Goal: Task Accomplishment & Management: Complete application form

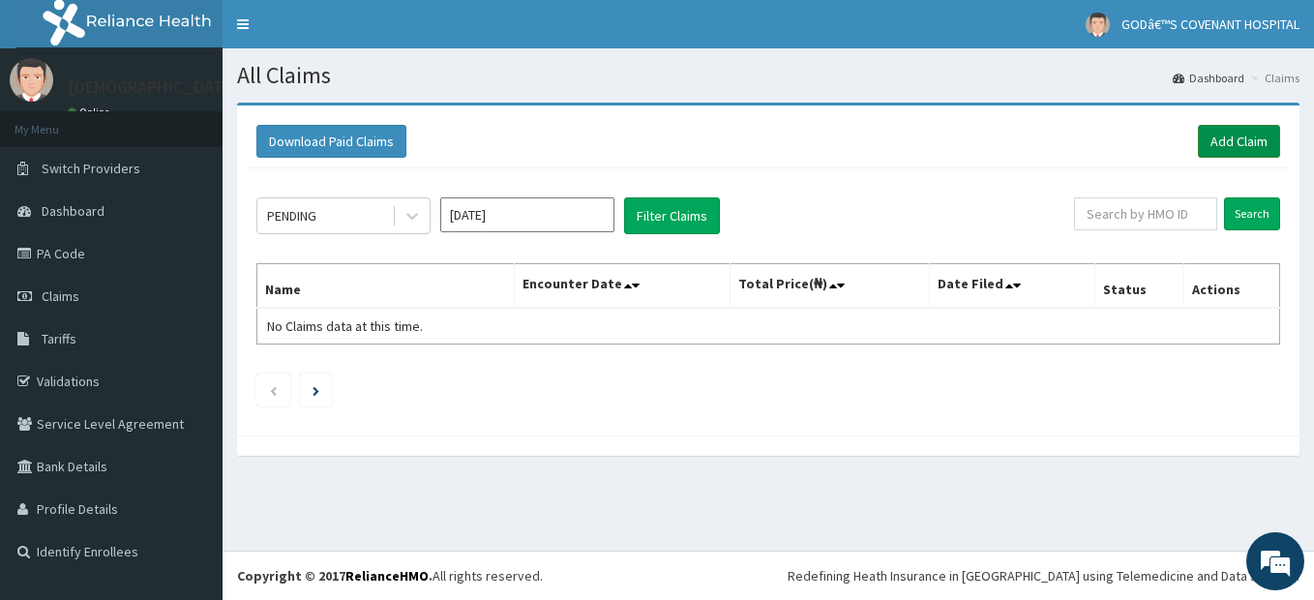
click at [1220, 141] on link "Add Claim" at bounding box center [1238, 141] width 82 height 33
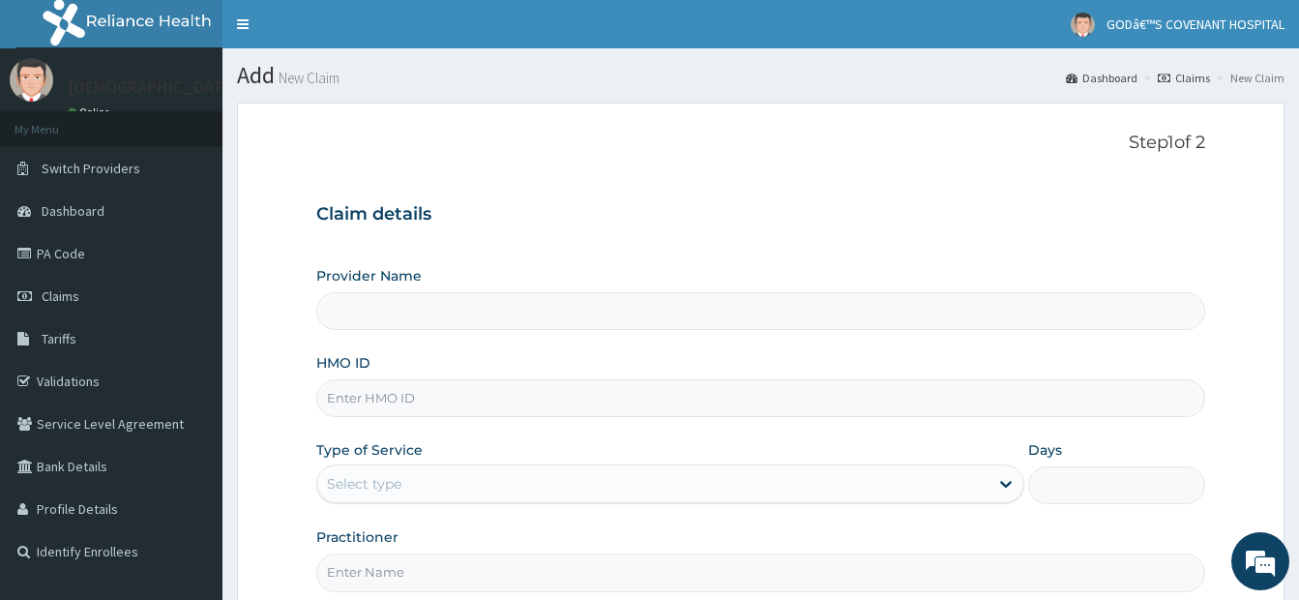
type input "[DEMOGRAPHIC_DATA]’S [GEOGRAPHIC_DATA]"
click at [375, 399] on input "HMO ID" at bounding box center [760, 398] width 889 height 38
click at [331, 396] on input "1IOD/10094/D" at bounding box center [760, 398] width 889 height 38
type input "IOD/10094/D"
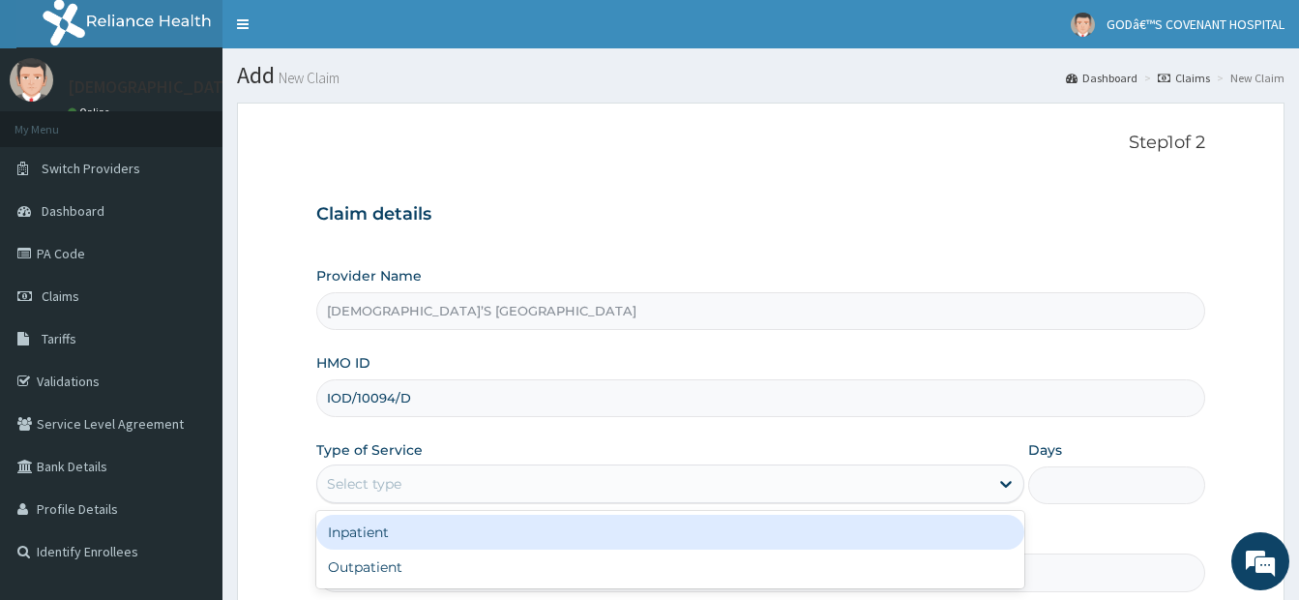
click at [354, 488] on div "Select type" at bounding box center [364, 483] width 74 height 19
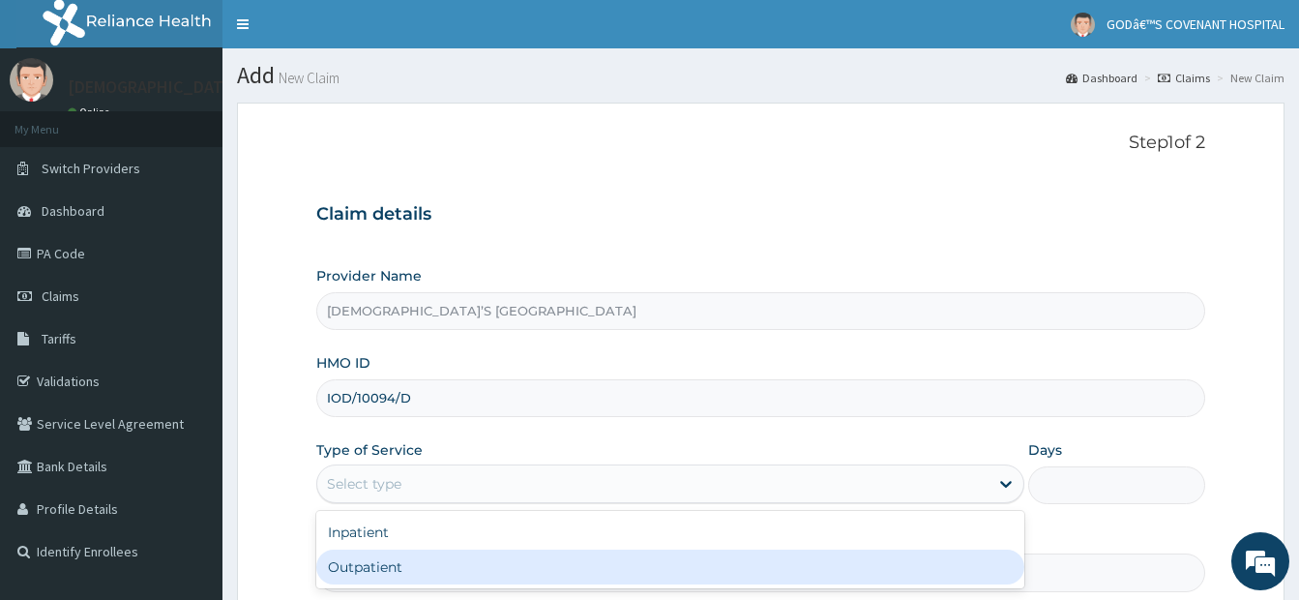
click at [395, 571] on div "Outpatient" at bounding box center [670, 566] width 708 height 35
type input "1"
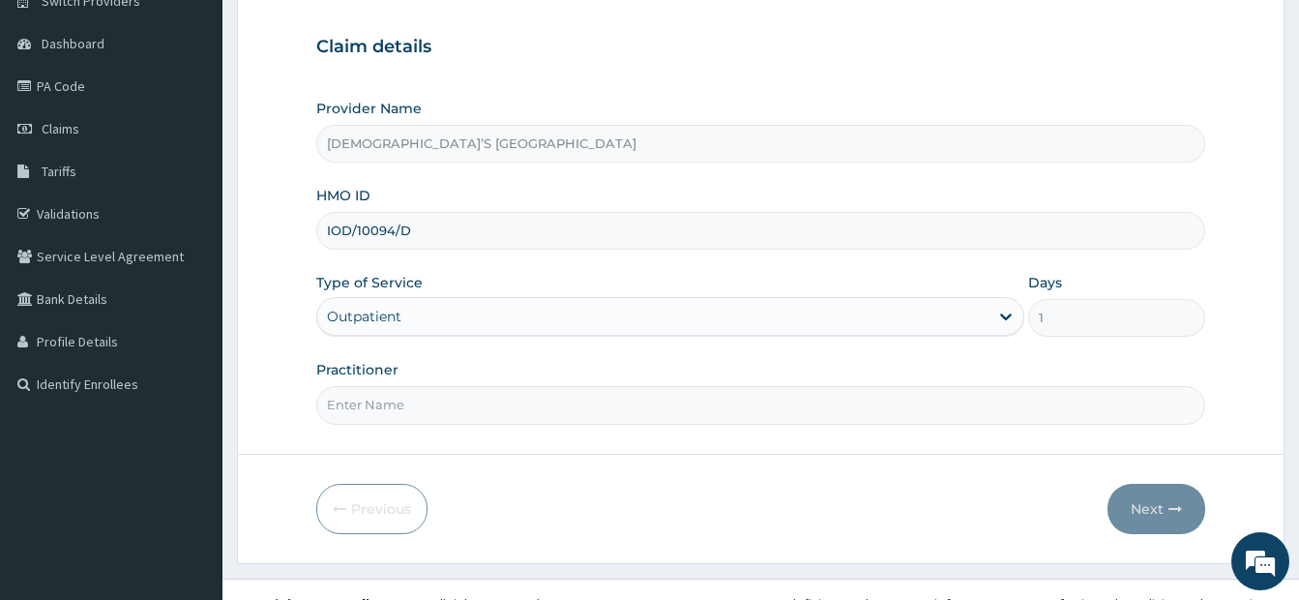
scroll to position [195, 0]
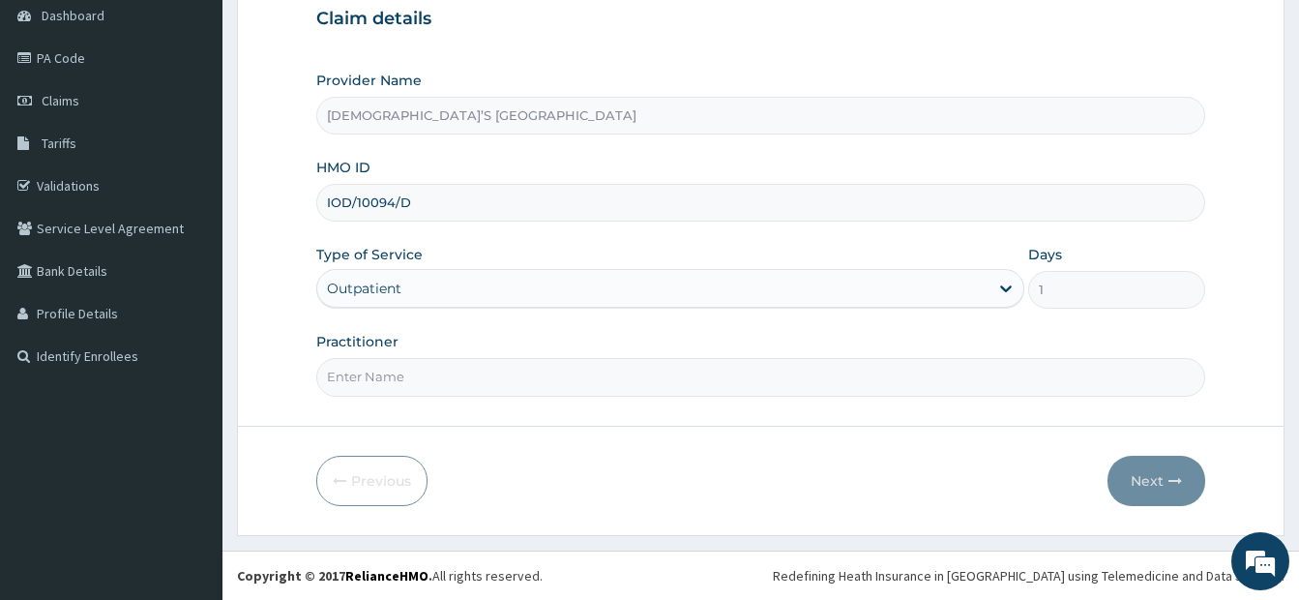
click at [510, 384] on input "Practitioner" at bounding box center [760, 377] width 889 height 38
type input "DR. DARE"
click at [1136, 485] on button "Next" at bounding box center [1157, 481] width 98 height 50
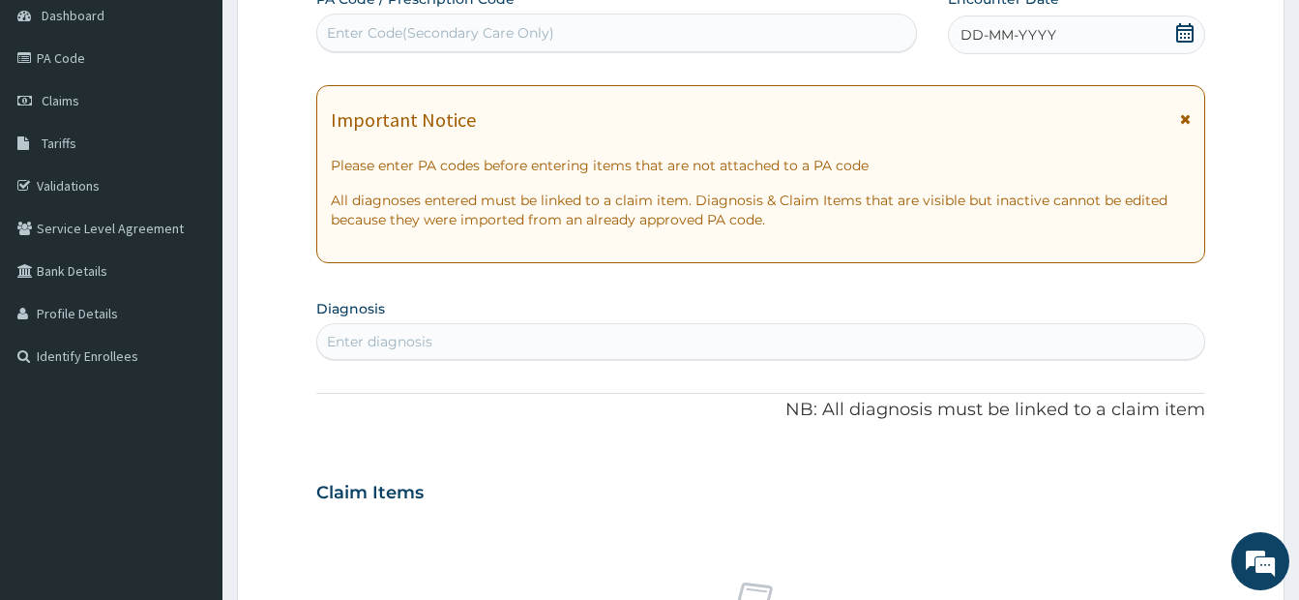
click at [470, 37] on div "Enter Code(Secondary Care Only)" at bounding box center [440, 32] width 227 height 19
type input "PA/6E2ACA"
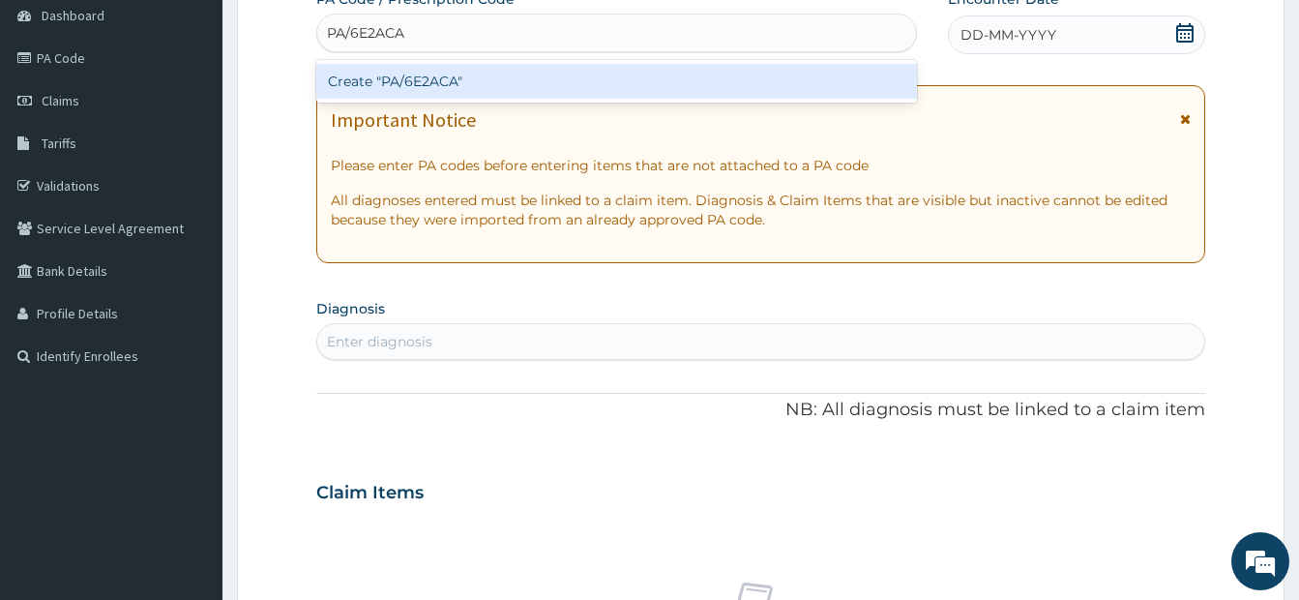
click at [466, 81] on div "Create "PA/6E2ACA"" at bounding box center [616, 81] width 601 height 35
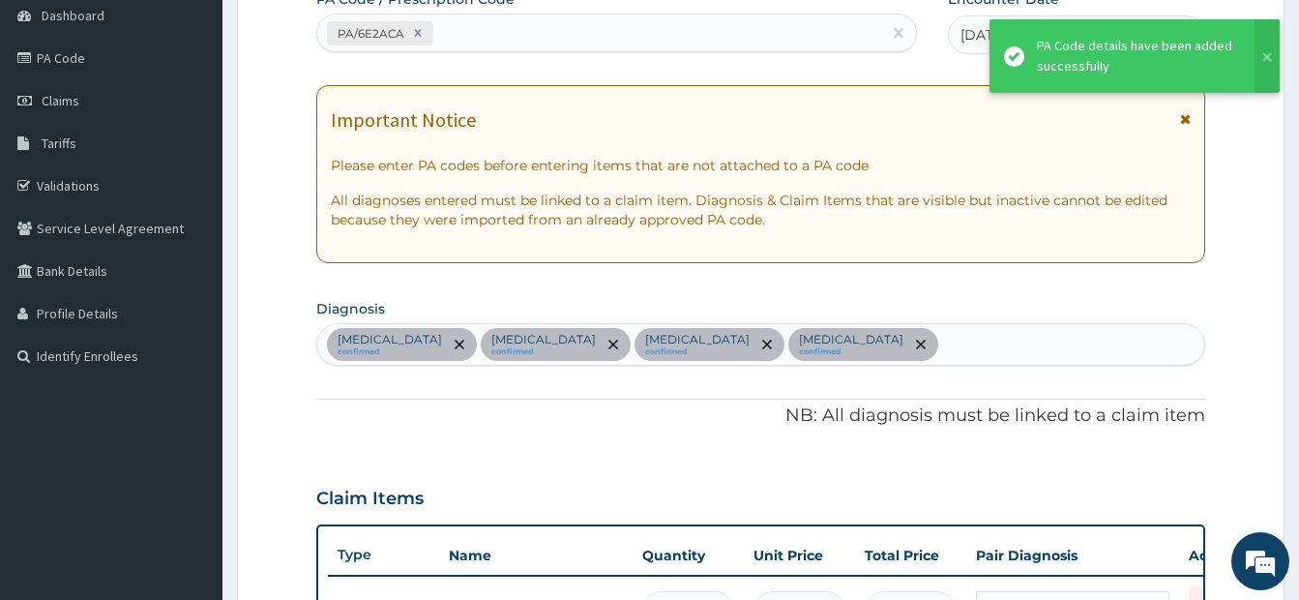
scroll to position [905, 0]
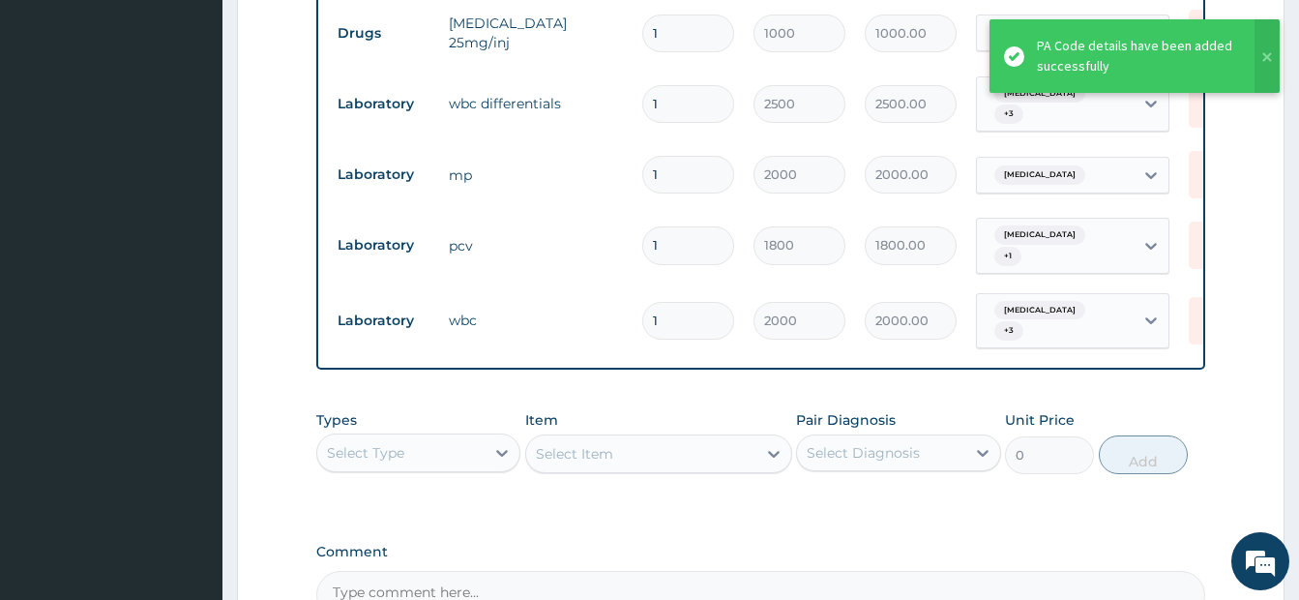
click at [399, 443] on div "Select Type" at bounding box center [365, 452] width 77 height 19
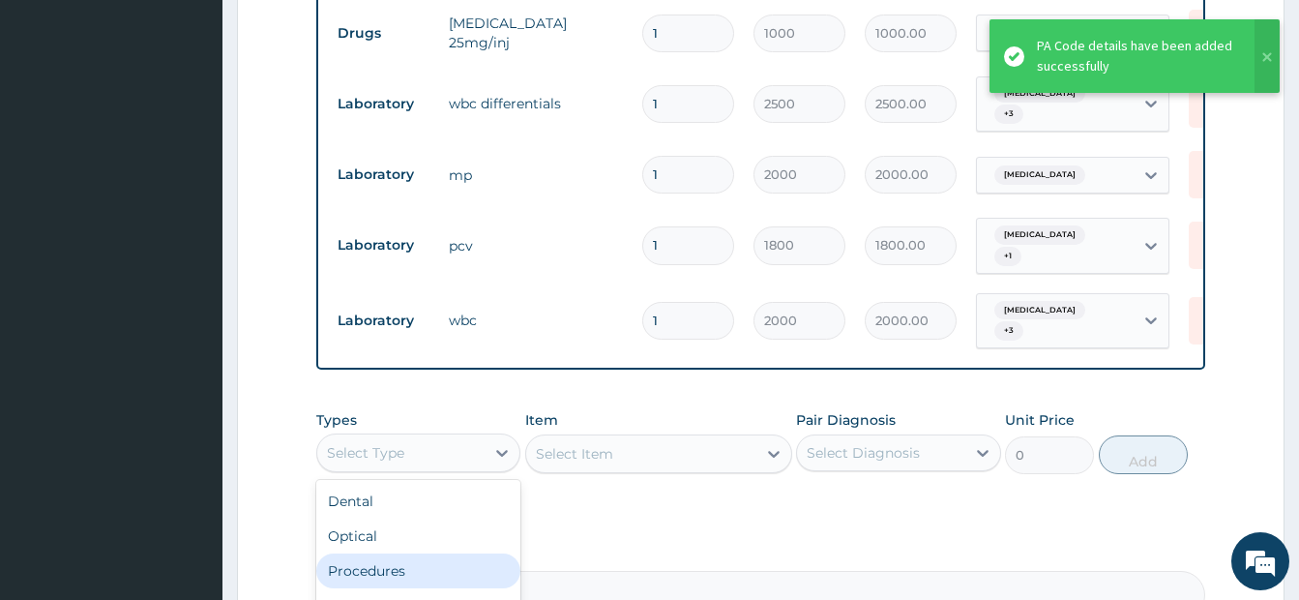
click at [417, 565] on div "Procedures" at bounding box center [418, 570] width 204 height 35
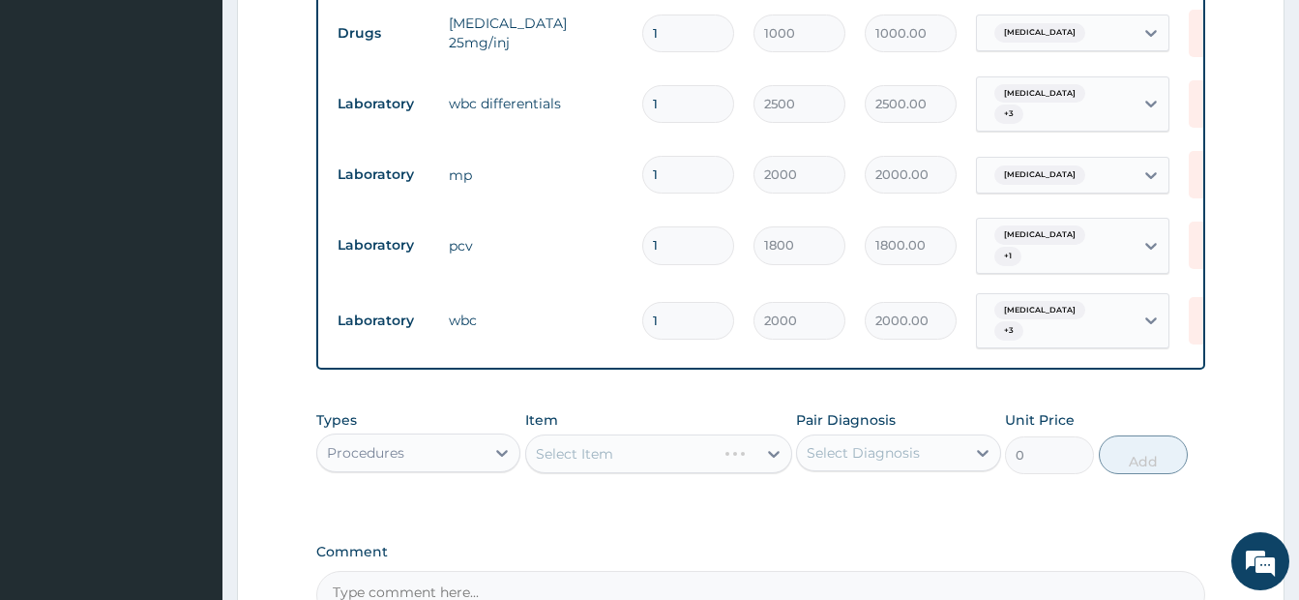
click at [695, 447] on div "Select Item" at bounding box center [658, 453] width 267 height 39
click at [695, 449] on div "Select Item" at bounding box center [641, 453] width 230 height 31
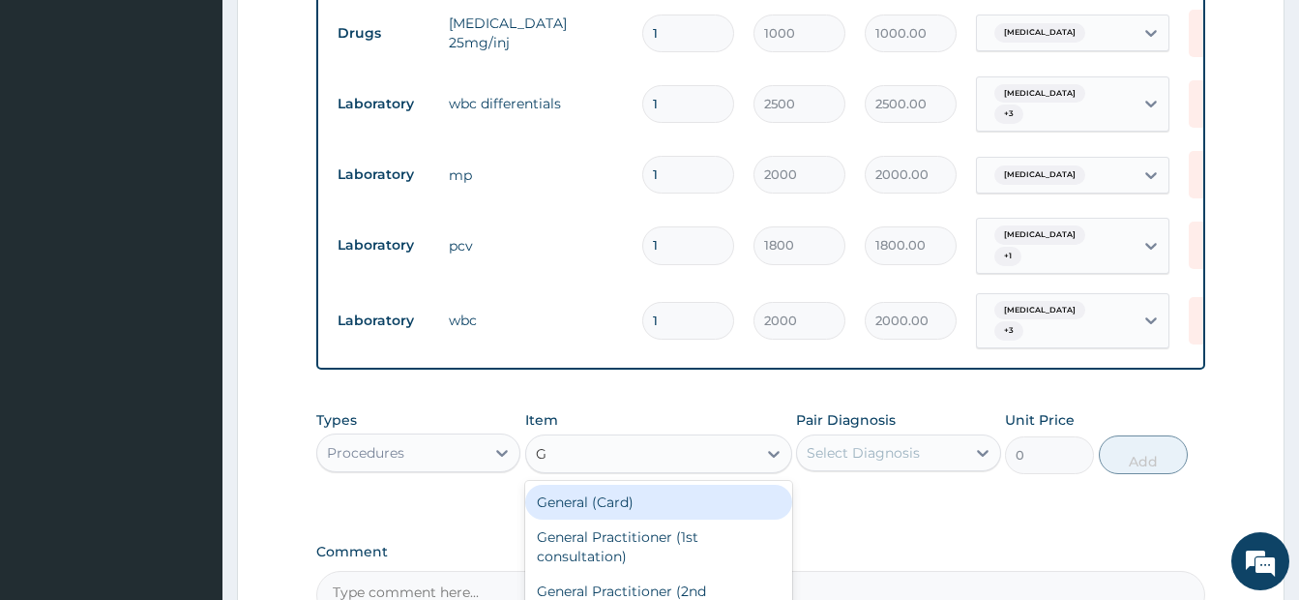
type input "GP"
click at [622, 491] on div "GP CONSULTATION" at bounding box center [658, 502] width 267 height 35
type input "3500"
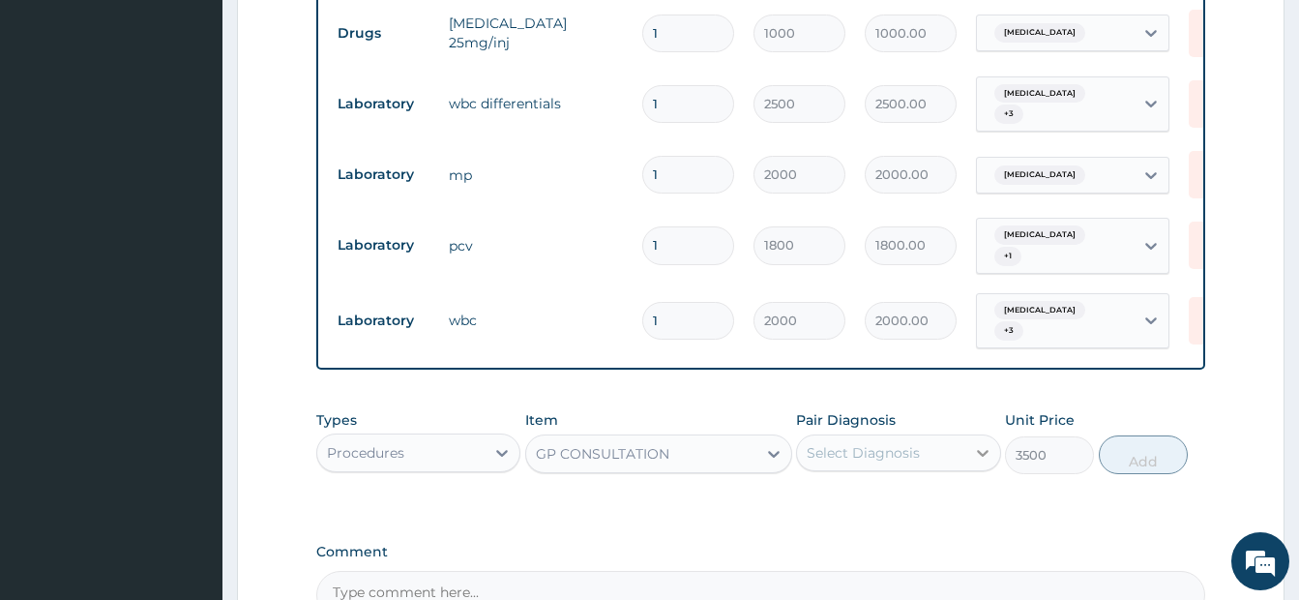
click at [971, 450] on div at bounding box center [982, 452] width 35 height 35
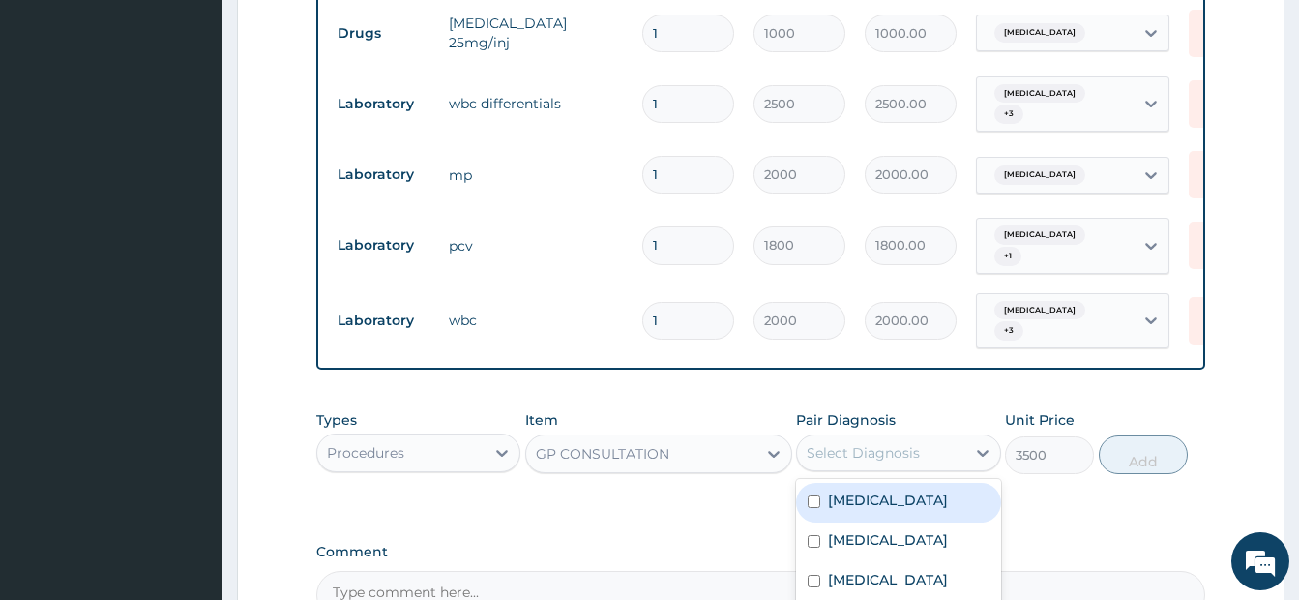
click at [822, 489] on div "Malaria" at bounding box center [898, 503] width 204 height 40
checkbox input "true"
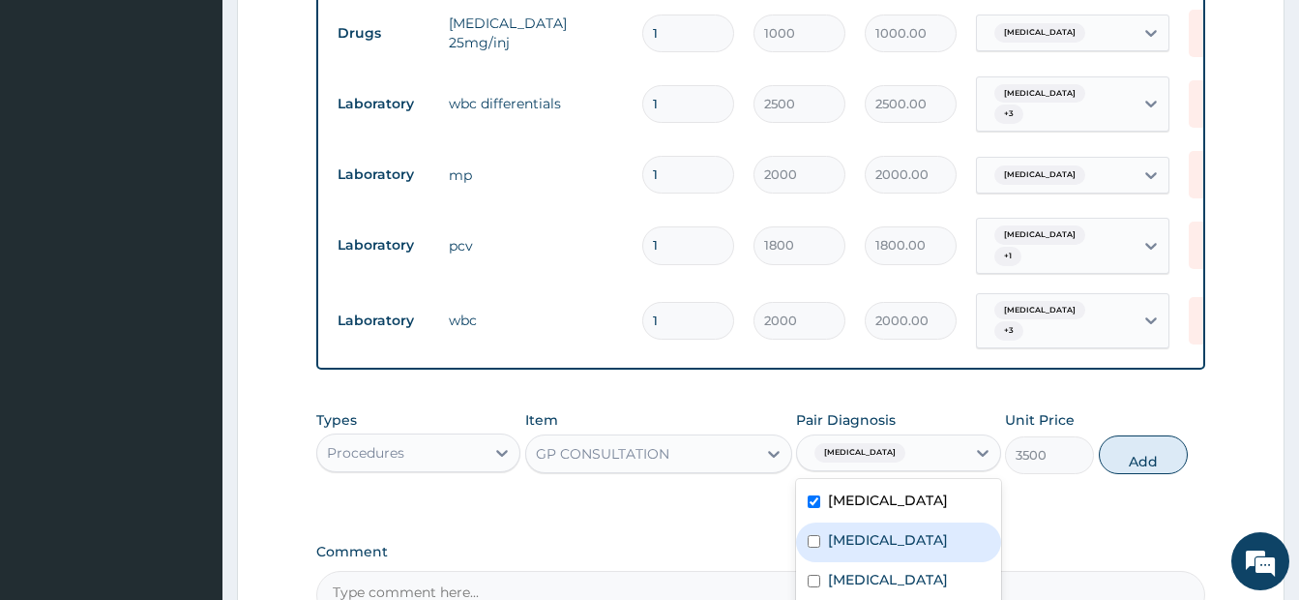
click at [818, 535] on input "checkbox" at bounding box center [814, 541] width 13 height 13
checkbox input "true"
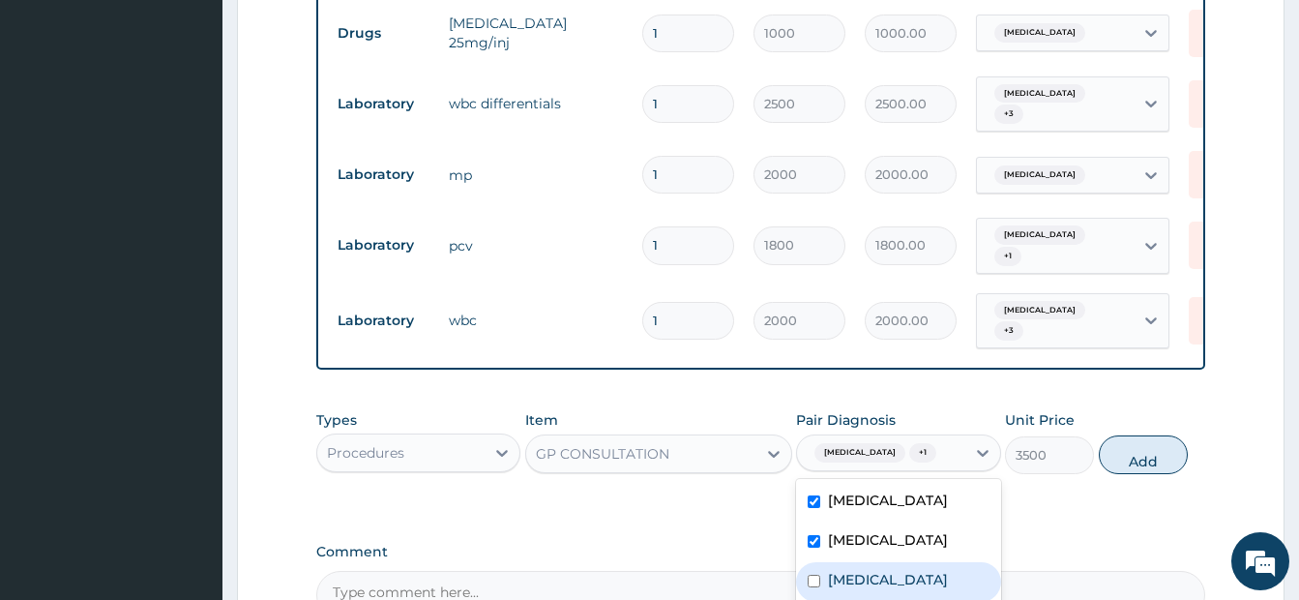
click at [808, 572] on div "Sepsis" at bounding box center [898, 582] width 204 height 40
checkbox input "true"
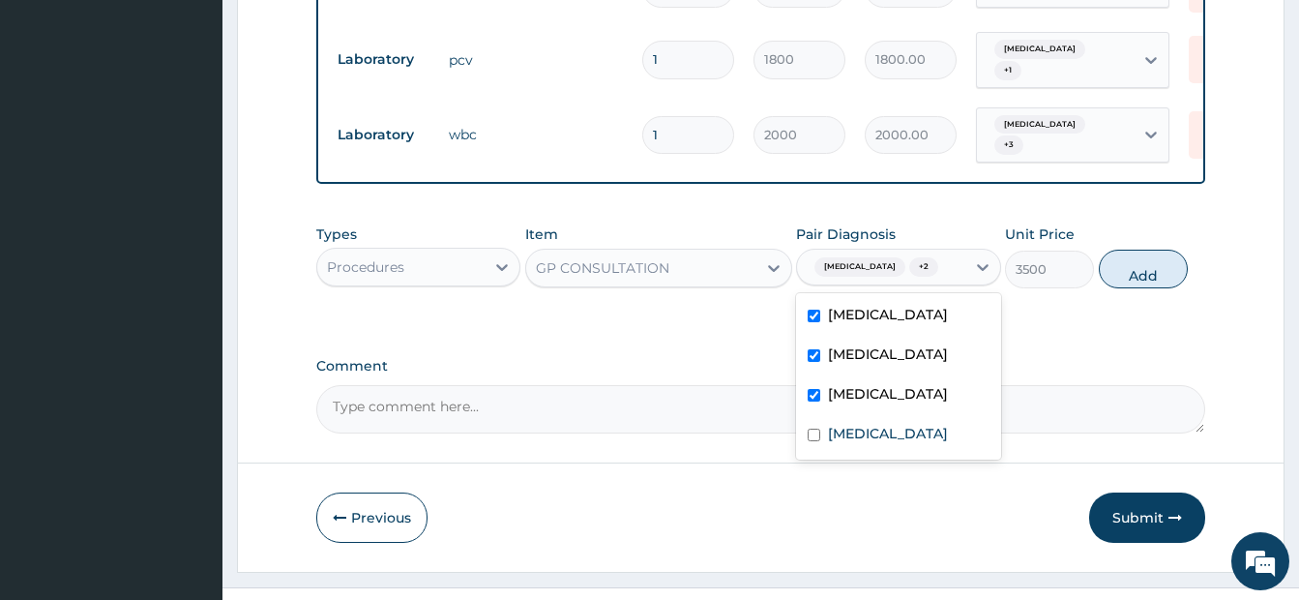
scroll to position [1099, 0]
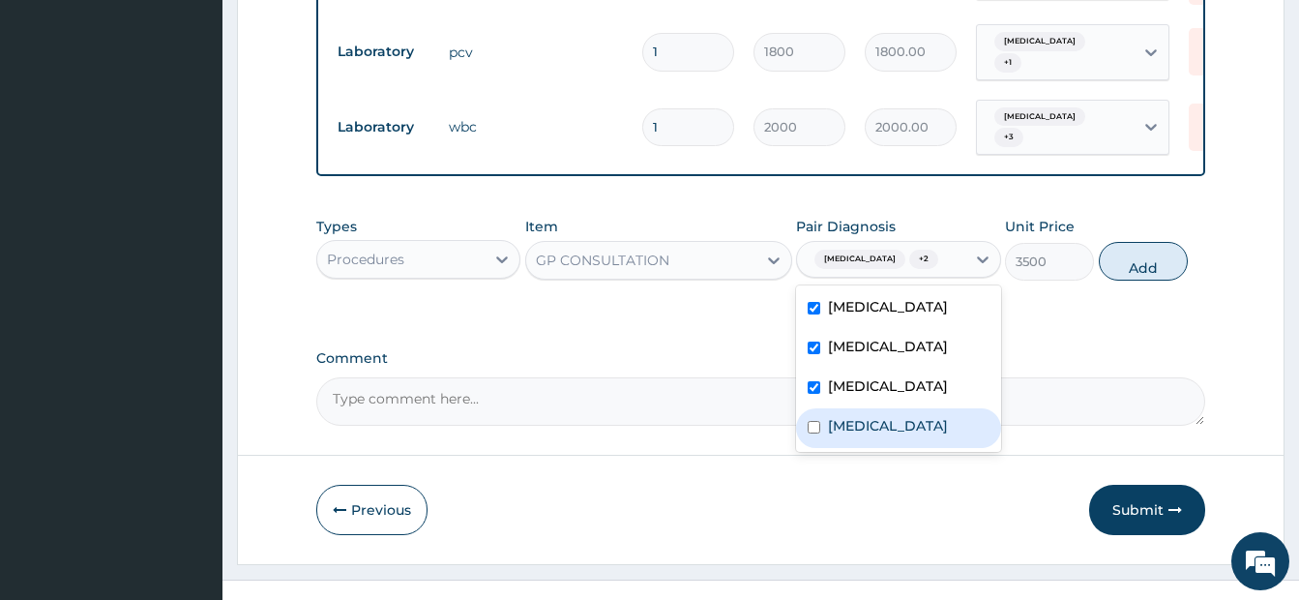
click at [808, 421] on input "checkbox" at bounding box center [814, 427] width 13 height 13
checkbox input "true"
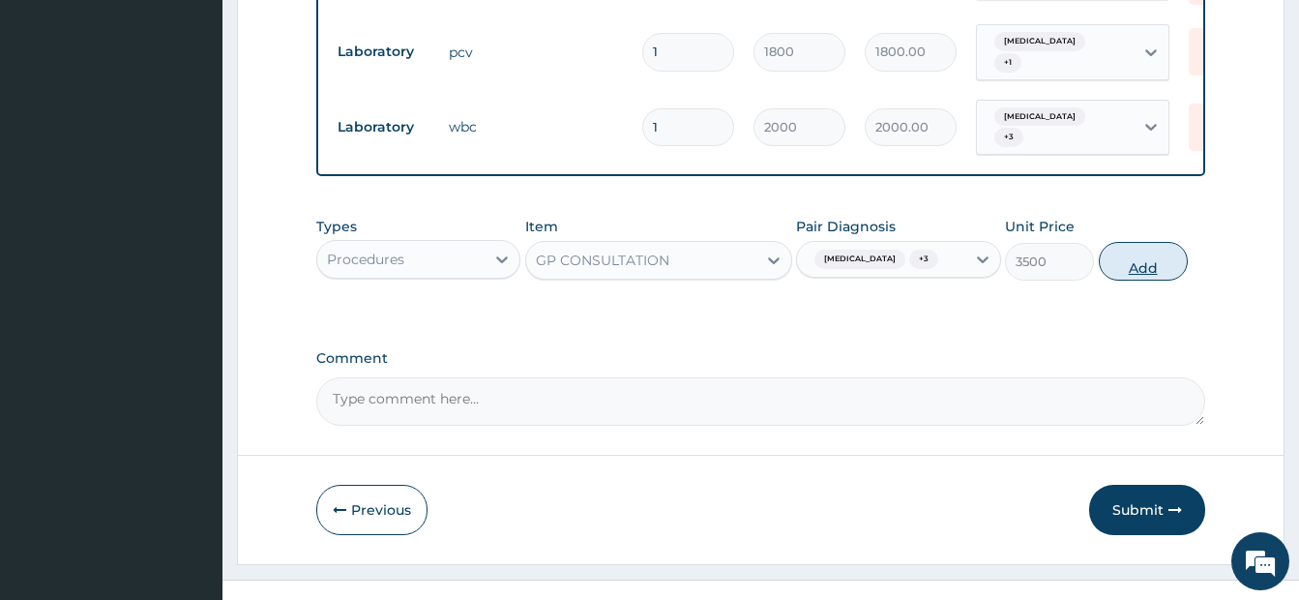
click at [1123, 245] on button "Add" at bounding box center [1143, 261] width 89 height 39
type input "0"
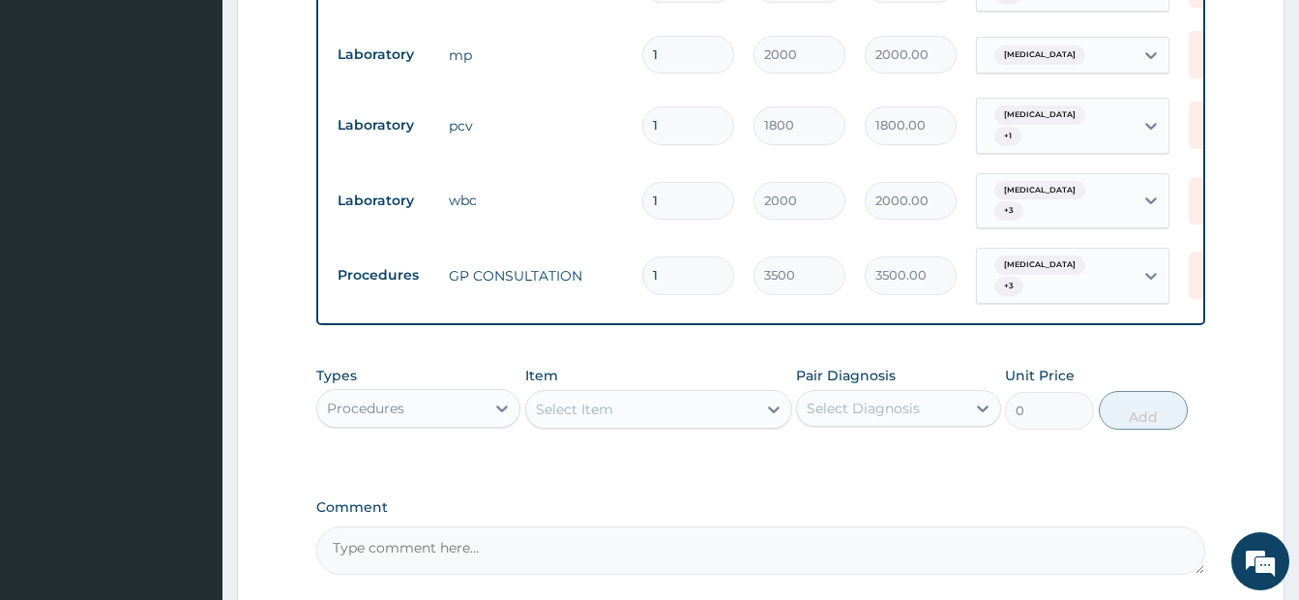
scroll to position [1185, 0]
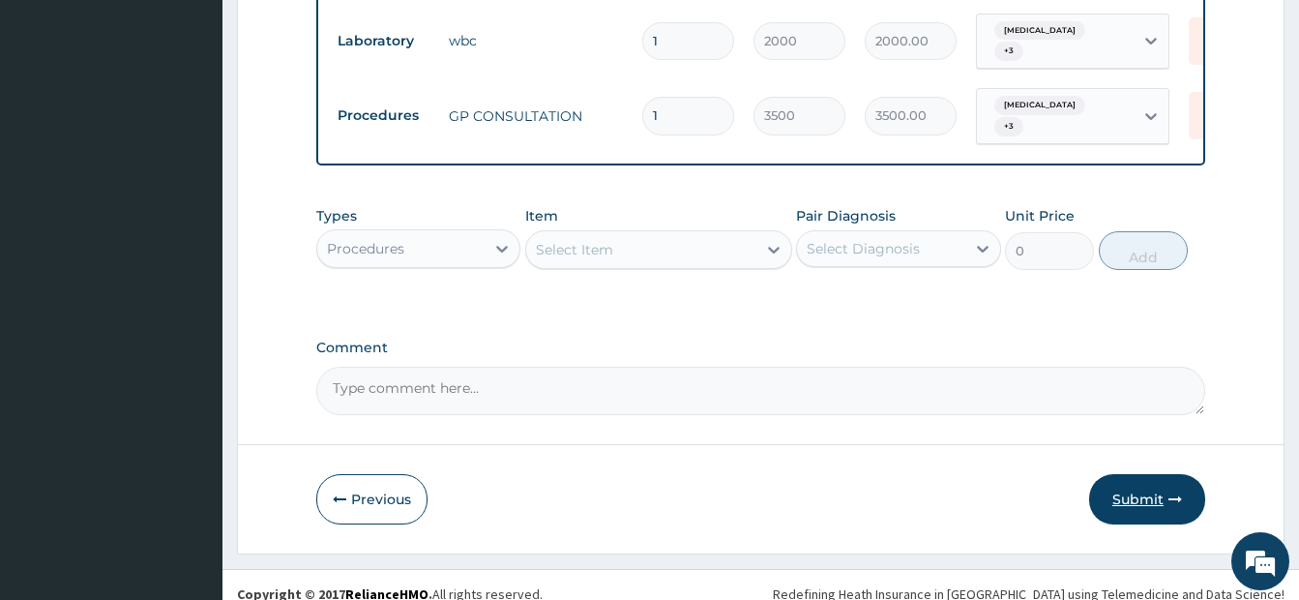
click at [1130, 482] on button "Submit" at bounding box center [1147, 499] width 116 height 50
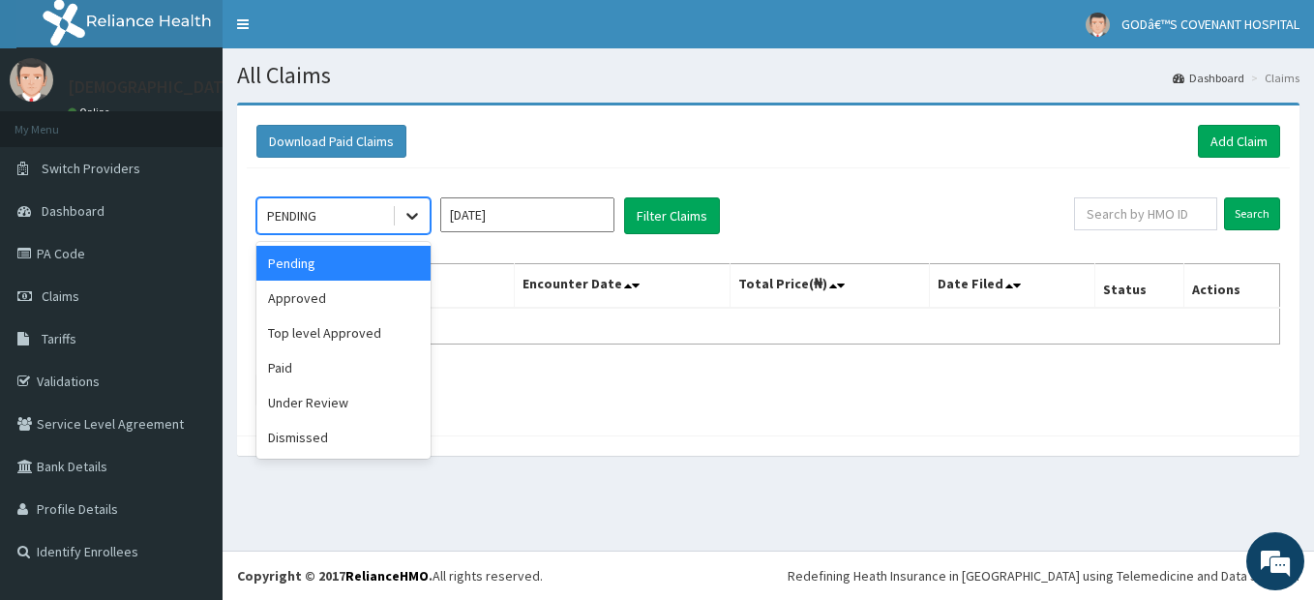
click at [420, 221] on icon at bounding box center [411, 215] width 19 height 19
click at [298, 304] on div "Approved" at bounding box center [343, 298] width 174 height 35
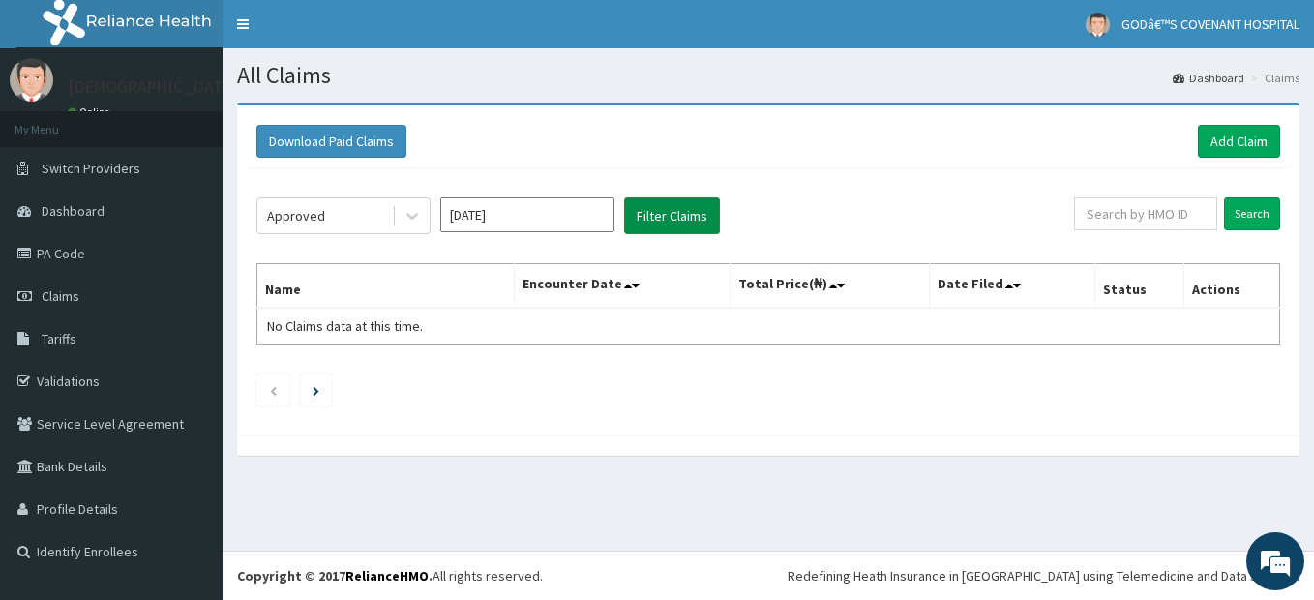
click at [663, 214] on button "Filter Claims" at bounding box center [672, 215] width 96 height 37
